Goal: Task Accomplishment & Management: Manage account settings

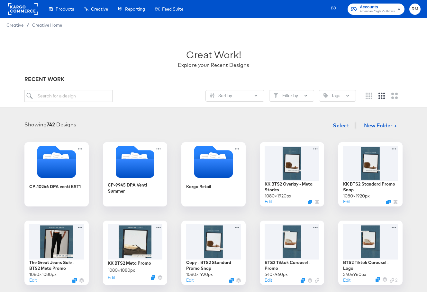
click at [383, 13] on span "American Eagle Outfitters" at bounding box center [377, 11] width 35 height 5
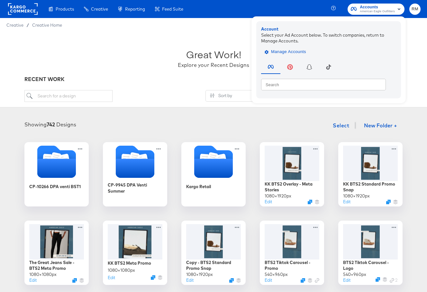
click at [275, 50] on span "Manage Accounts" at bounding box center [286, 51] width 40 height 7
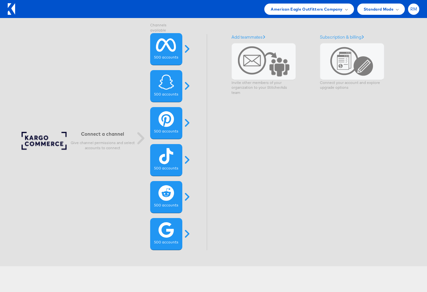
click at [411, 13] on div "RM" at bounding box center [413, 9] width 11 height 11
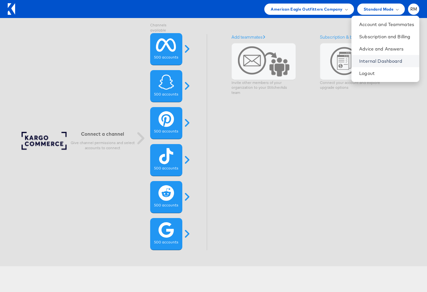
click at [376, 60] on link "Internal Dashboard" at bounding box center [386, 61] width 55 height 6
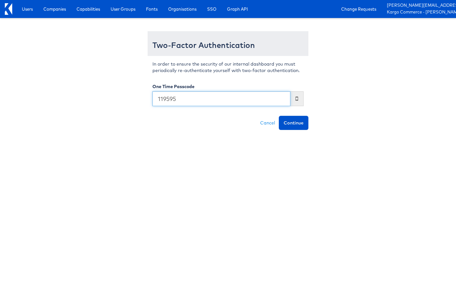
type input "119595"
click at [279, 116] on button "Continue" at bounding box center [294, 123] width 30 height 14
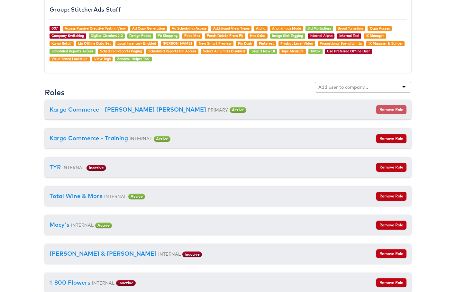
scroll to position [675, 0]
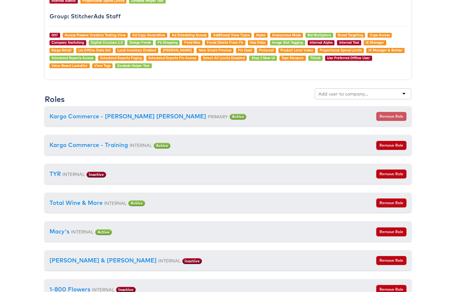
click at [342, 92] on input "text" at bounding box center [343, 94] width 51 height 6
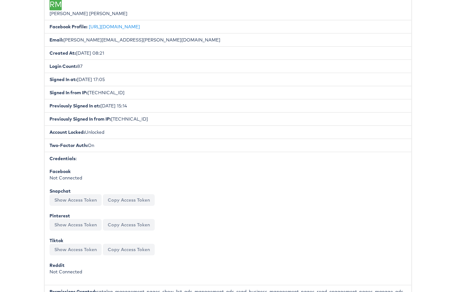
scroll to position [0, 0]
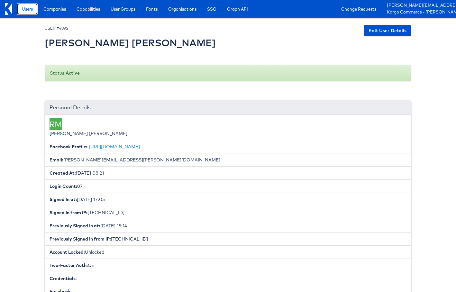
click at [28, 6] on span "Users" at bounding box center [27, 9] width 11 height 6
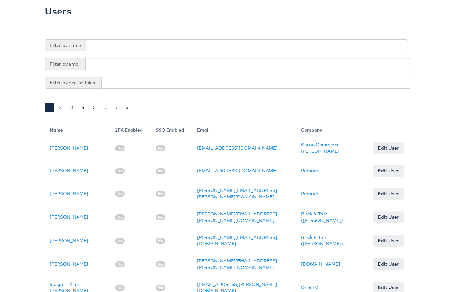
scroll to position [29, 0]
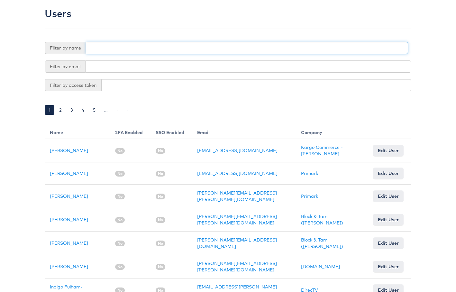
click at [167, 52] on input "text" at bounding box center [247, 48] width 322 height 12
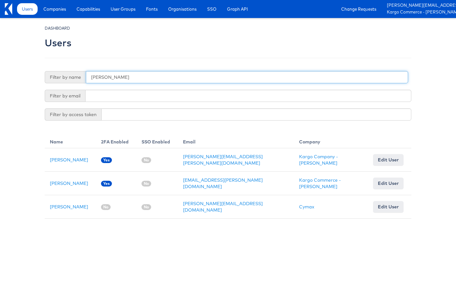
type input "[PERSON_NAME]"
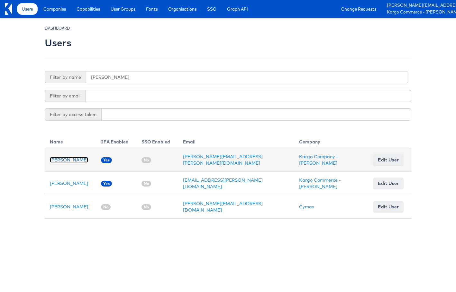
click at [65, 158] on link "[PERSON_NAME]" at bounding box center [69, 160] width 38 height 6
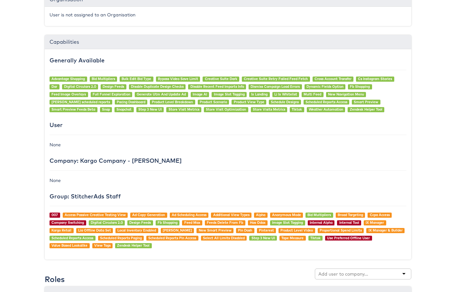
scroll to position [651, 0]
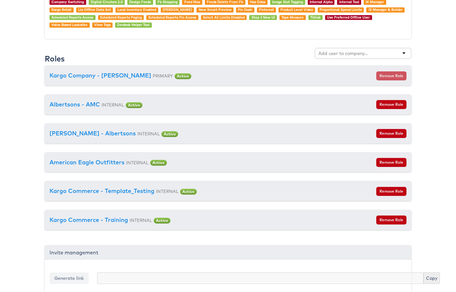
click at [326, 54] on input "text" at bounding box center [343, 53] width 51 height 6
type input "i"
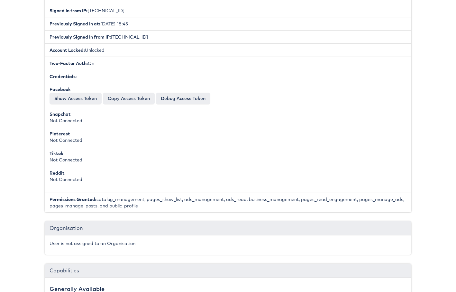
scroll to position [0, 0]
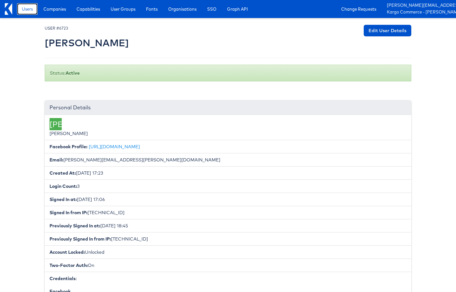
click at [28, 10] on span "Users" at bounding box center [27, 9] width 11 height 6
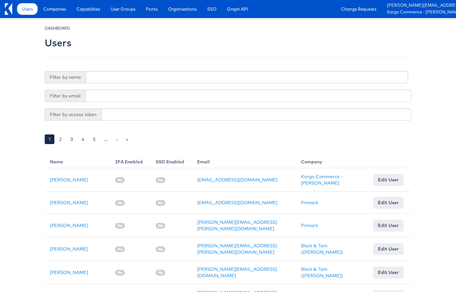
click at [4, 10] on div "Users Companies Capabilities User Groups Fonts Organisations SSO Graph API Chan…" at bounding box center [228, 9] width 456 height 18
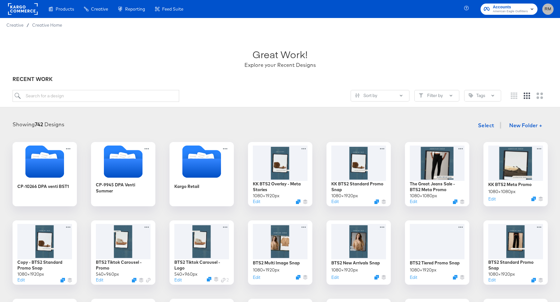
click at [456, 11] on span "RM" at bounding box center [548, 8] width 6 height 7
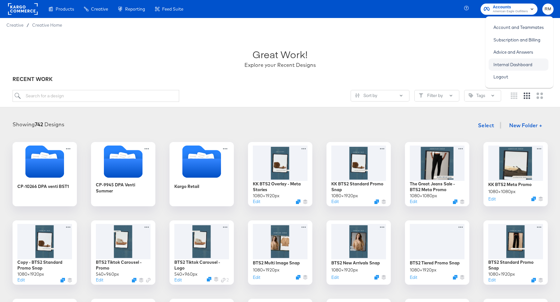
click at [456, 65] on link "Internal Dashboard" at bounding box center [512, 65] width 49 height 12
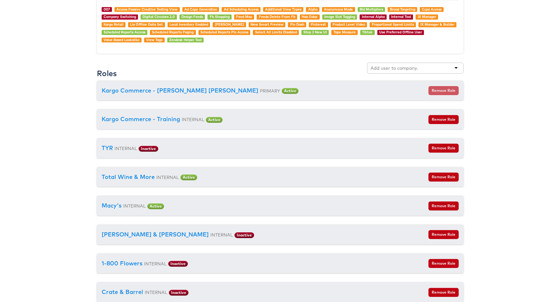
scroll to position [706, 0]
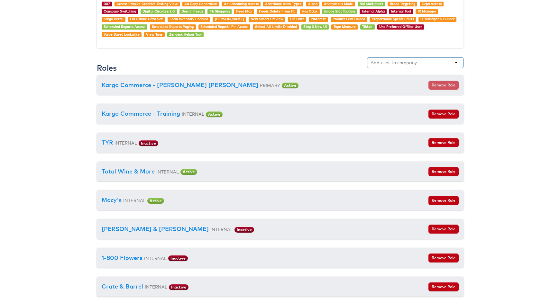
click at [414, 64] on input "text" at bounding box center [393, 62] width 47 height 6
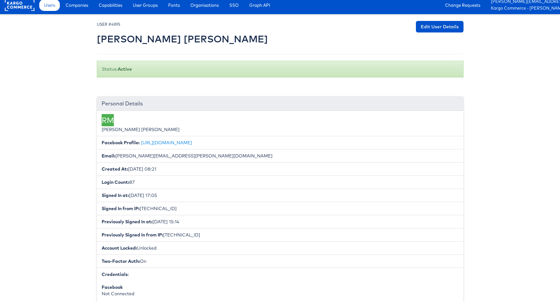
scroll to position [0, 0]
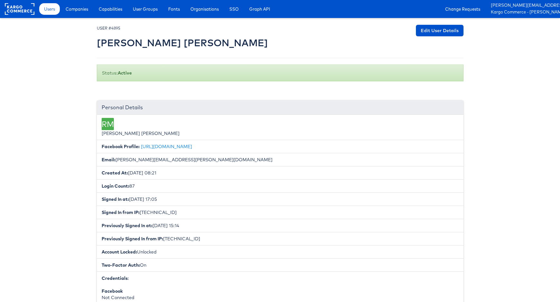
type input "[DOMAIN_NAME]"
click at [47, 4] on link "Users" at bounding box center [49, 9] width 21 height 12
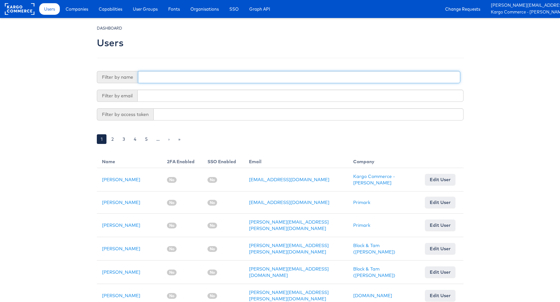
click at [204, 76] on input "text" at bounding box center [299, 77] width 322 height 12
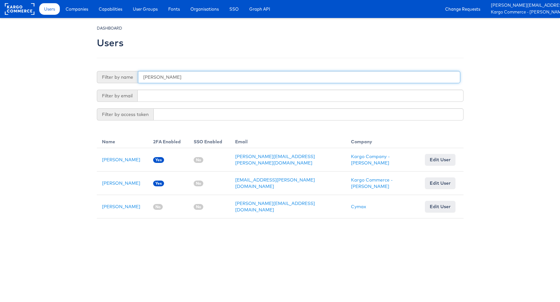
type input "juan"
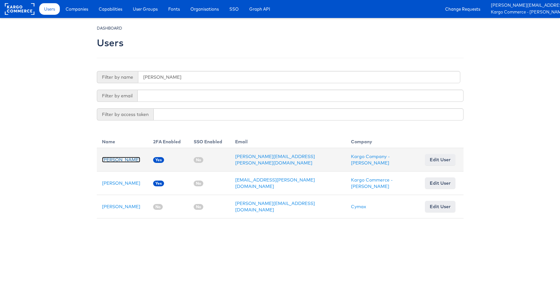
click at [123, 159] on link "Juan Aranzazu" at bounding box center [121, 160] width 38 height 6
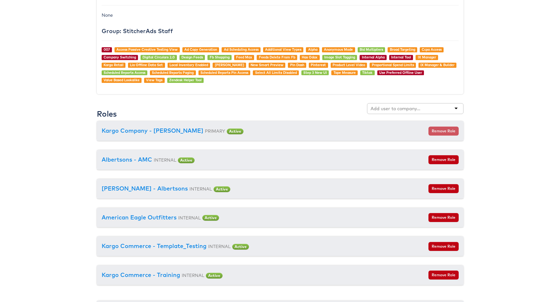
scroll to position [598, 0]
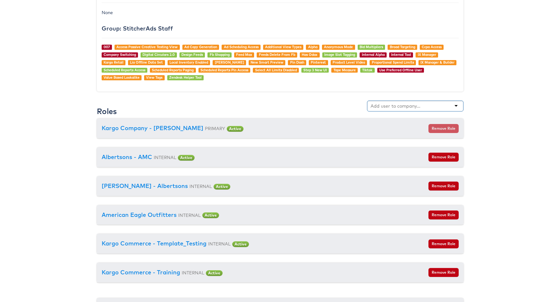
click at [409, 104] on input "text" at bounding box center [395, 106] width 51 height 6
type input "f"
type input "giant"
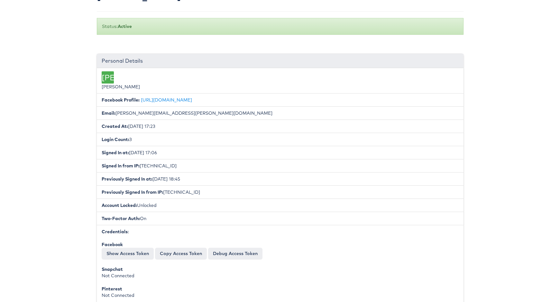
scroll to position [0, 0]
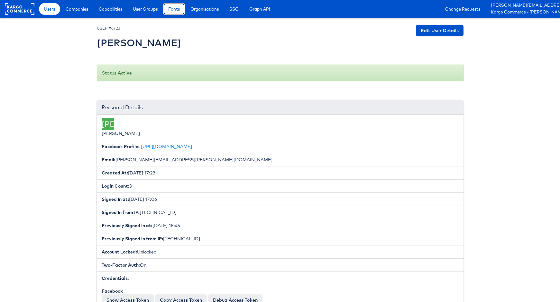
click at [177, 10] on span "Fonts" at bounding box center [174, 9] width 12 height 6
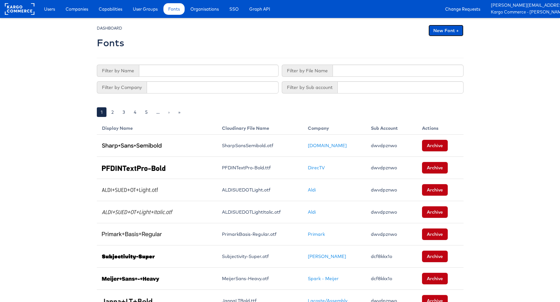
click at [446, 31] on link "New Font +" at bounding box center [445, 31] width 35 height 12
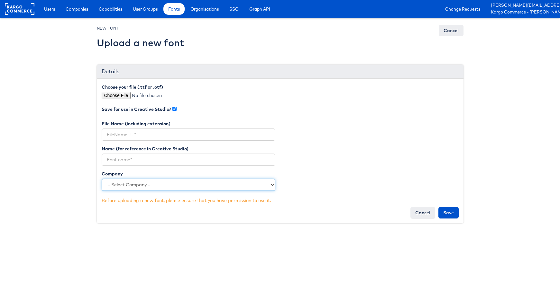
click at [137, 186] on select "- Select Company - Kargo Commerce - [PERSON_NAME] [PERSON_NAME] [PERSON_NAME] […" at bounding box center [189, 185] width 174 height 12
